Goal: Transaction & Acquisition: Purchase product/service

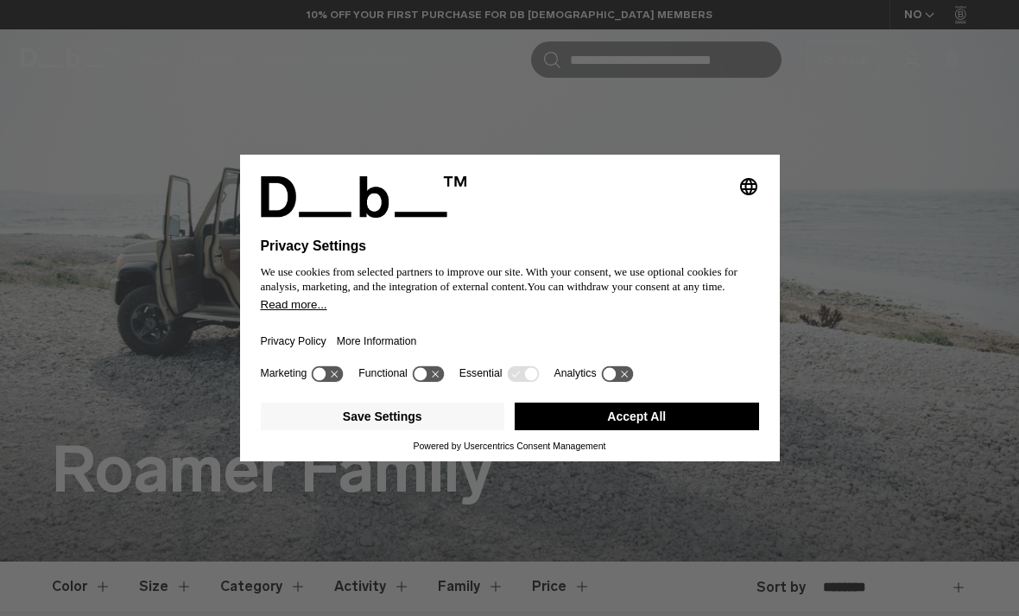
click at [756, 176] on icon "Select language" at bounding box center [748, 186] width 21 height 21
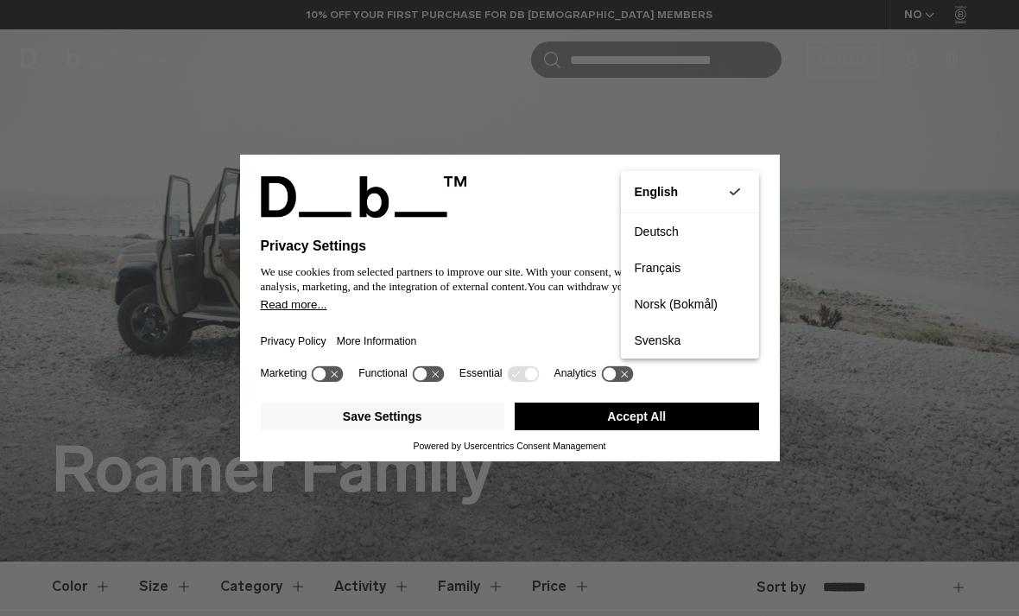
click at [827, 410] on div "Privacy Settings We use cookies from selected partners to improve our site. Wit…" at bounding box center [509, 308] width 1019 height 616
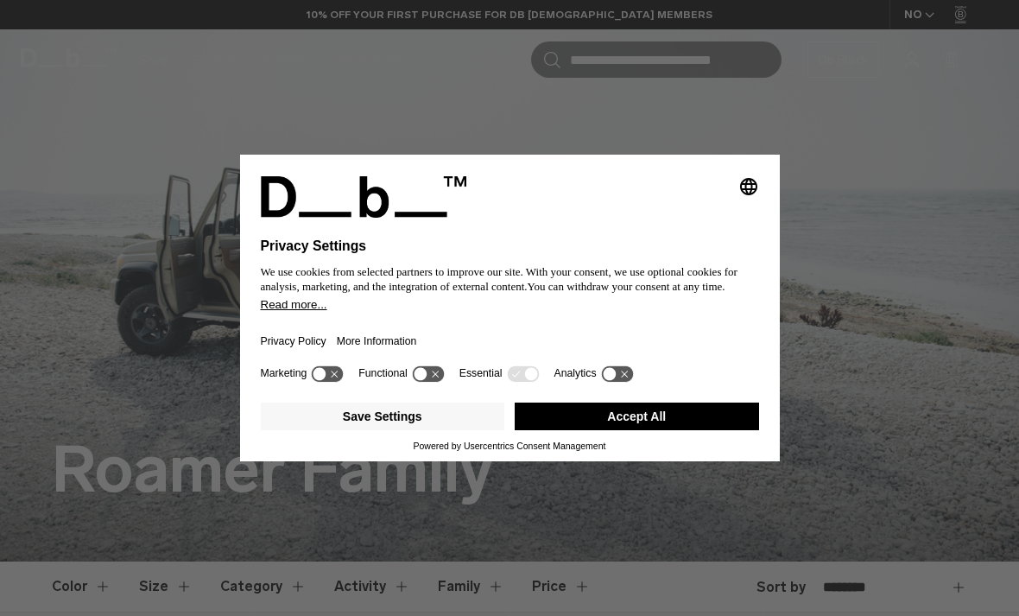
click at [743, 429] on button "Accept All" at bounding box center [637, 416] width 244 height 28
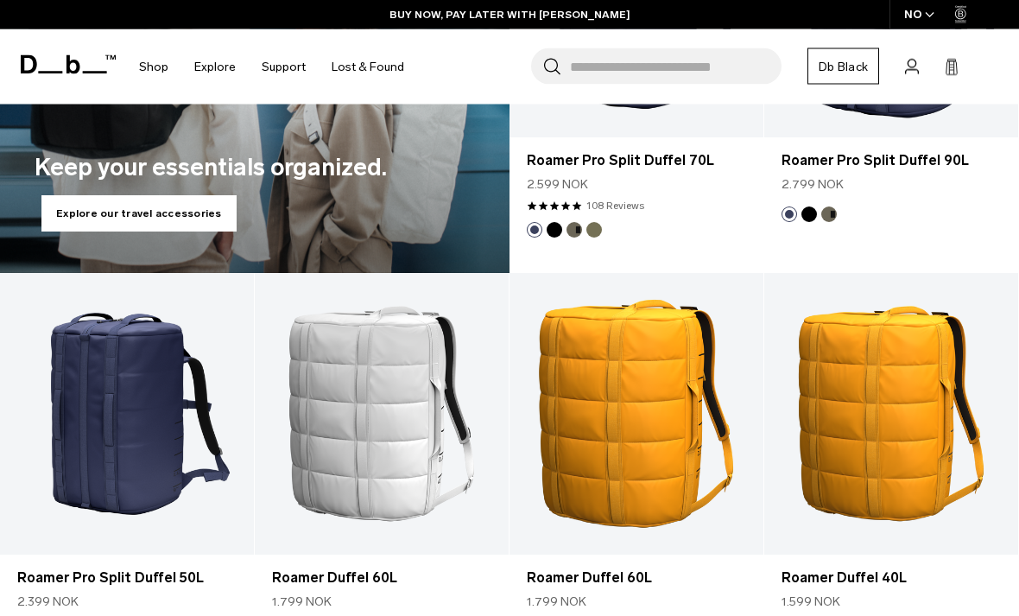
scroll to position [2428, 0]
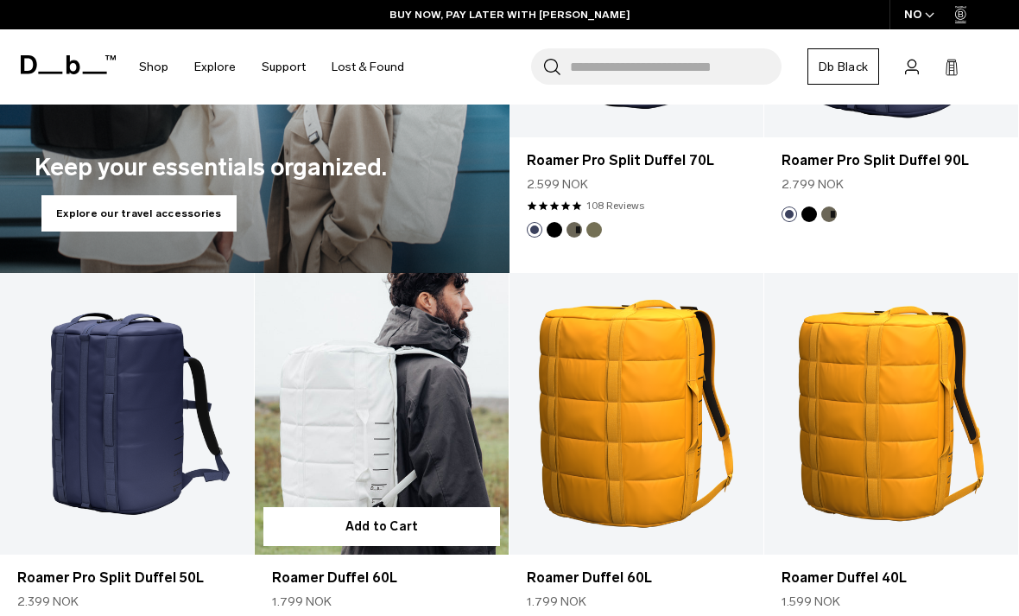
click at [377, 420] on link "Roamer Duffel 60L" at bounding box center [382, 414] width 254 height 282
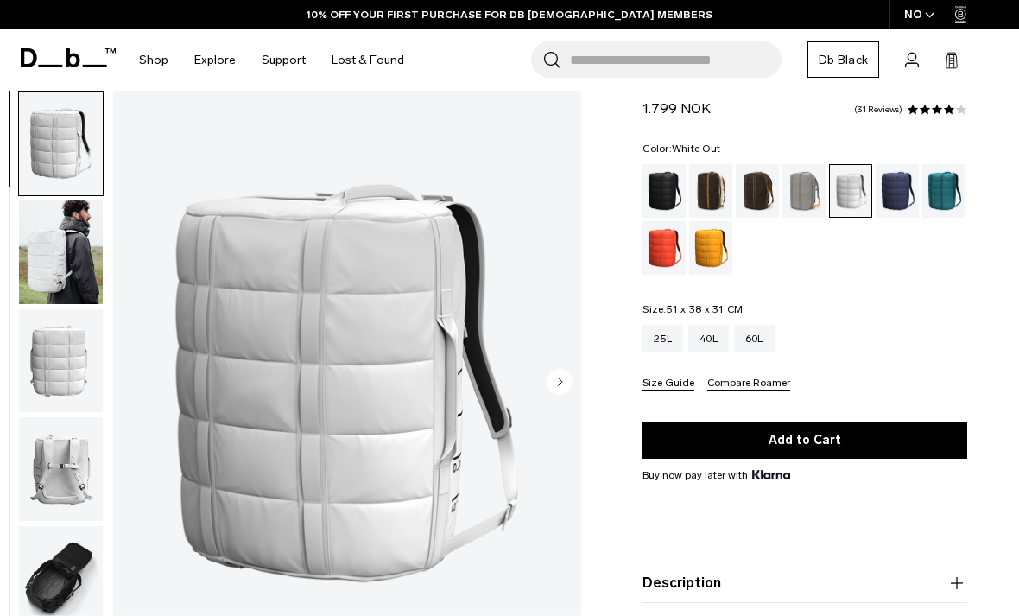
click at [43, 244] on img "button" at bounding box center [61, 252] width 84 height 104
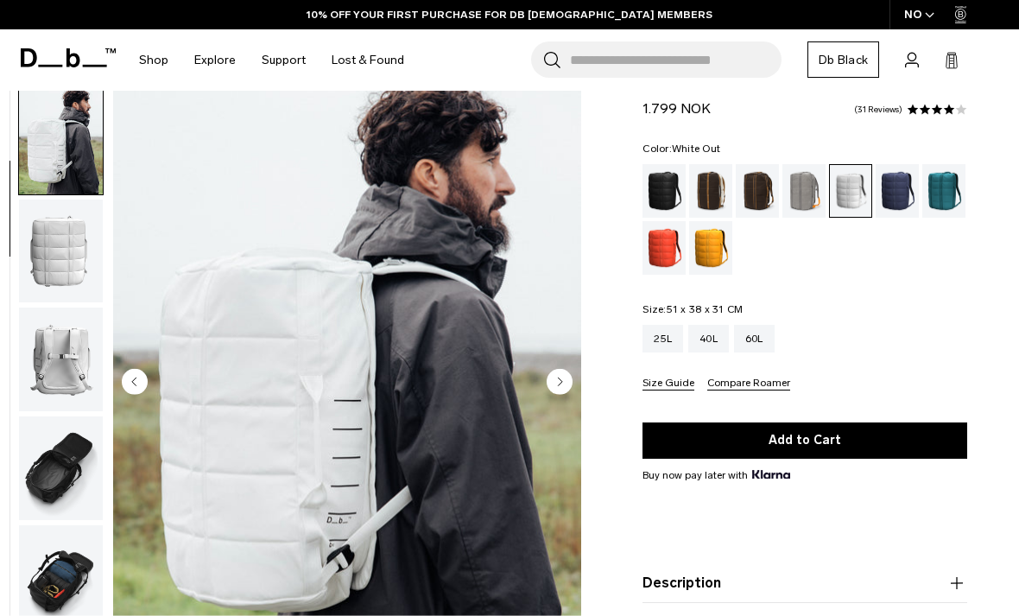
click at [41, 271] on img "button" at bounding box center [61, 251] width 84 height 104
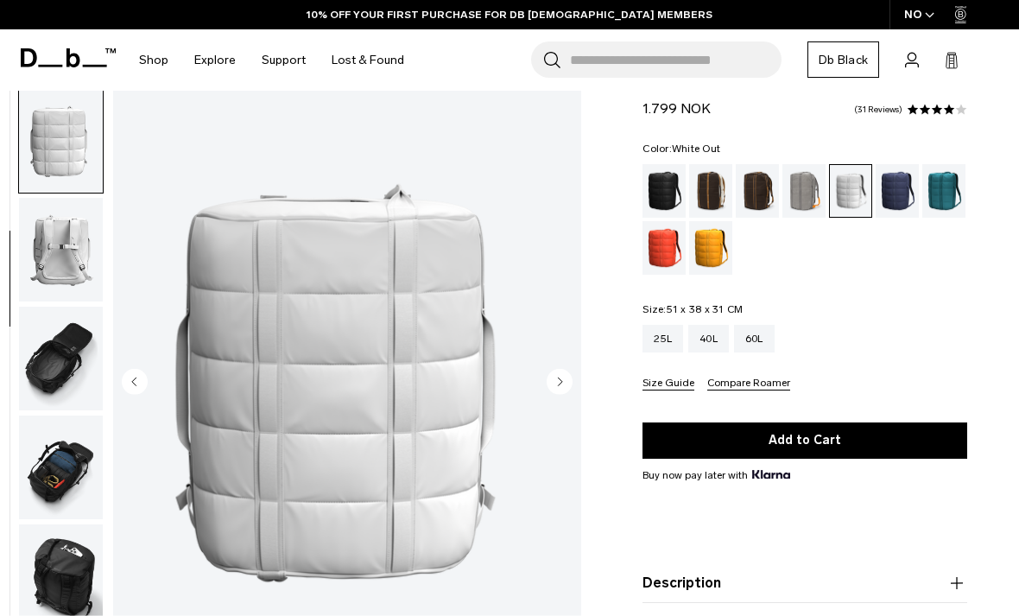
click at [66, 253] on img "button" at bounding box center [61, 250] width 84 height 104
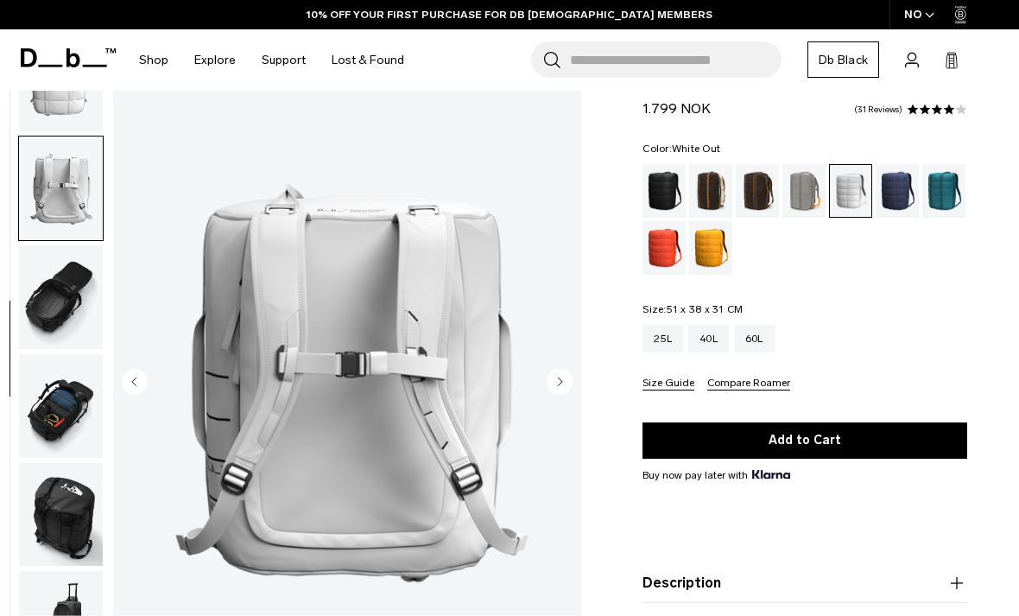
scroll to position [288, 0]
click at [52, 275] on img "button" at bounding box center [61, 297] width 84 height 104
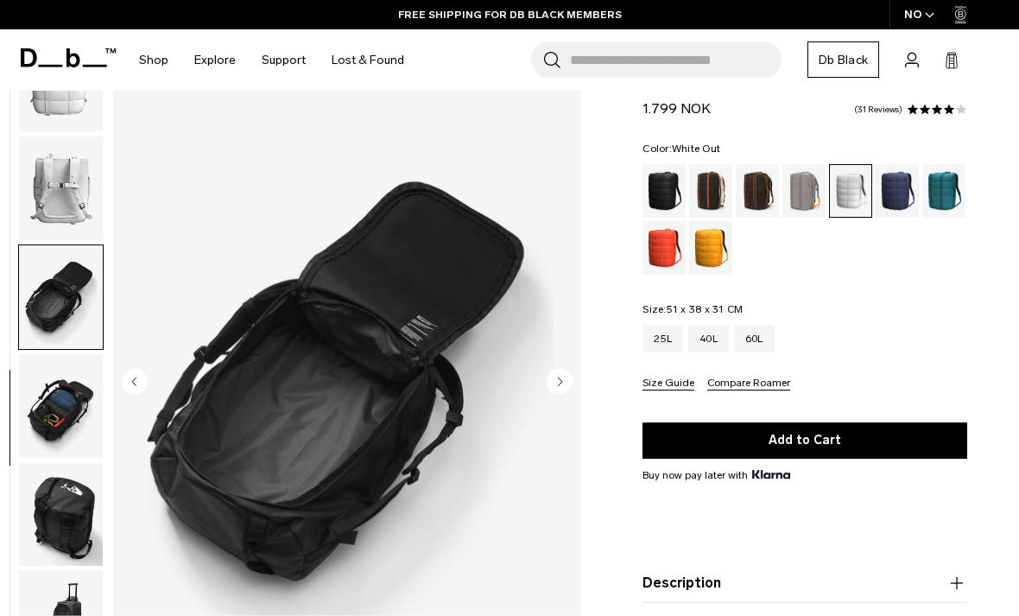
click at [63, 404] on img "button" at bounding box center [61, 406] width 84 height 104
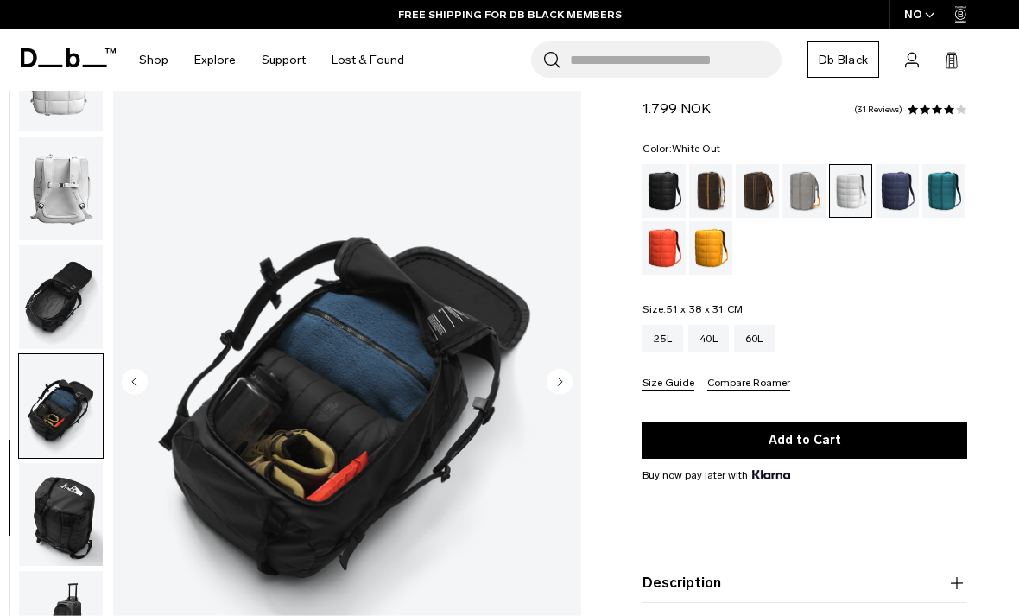
click at [60, 496] on img "button" at bounding box center [61, 515] width 84 height 104
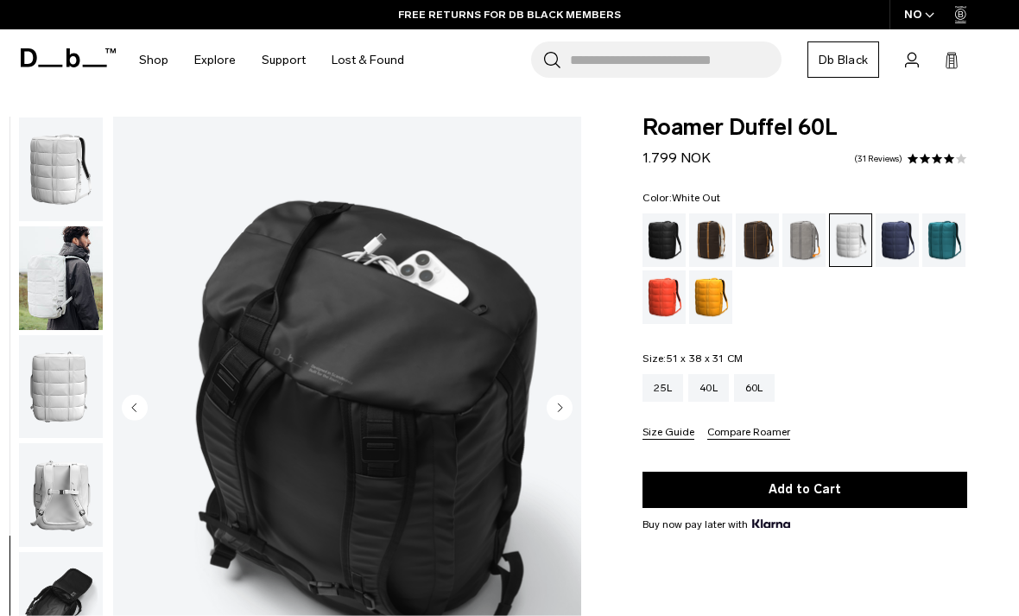
scroll to position [0, 0]
